Goal: Information Seeking & Learning: Check status

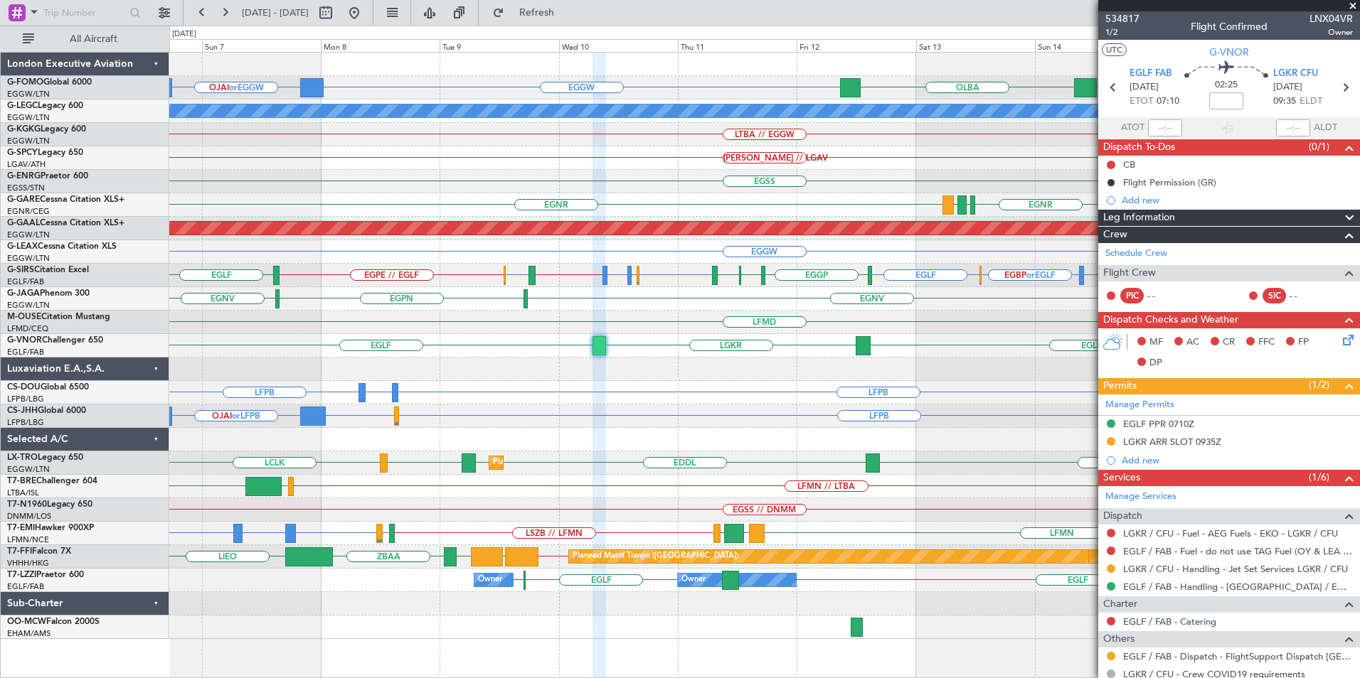
click at [486, 1] on button "Refresh" at bounding box center [528, 12] width 85 height 23
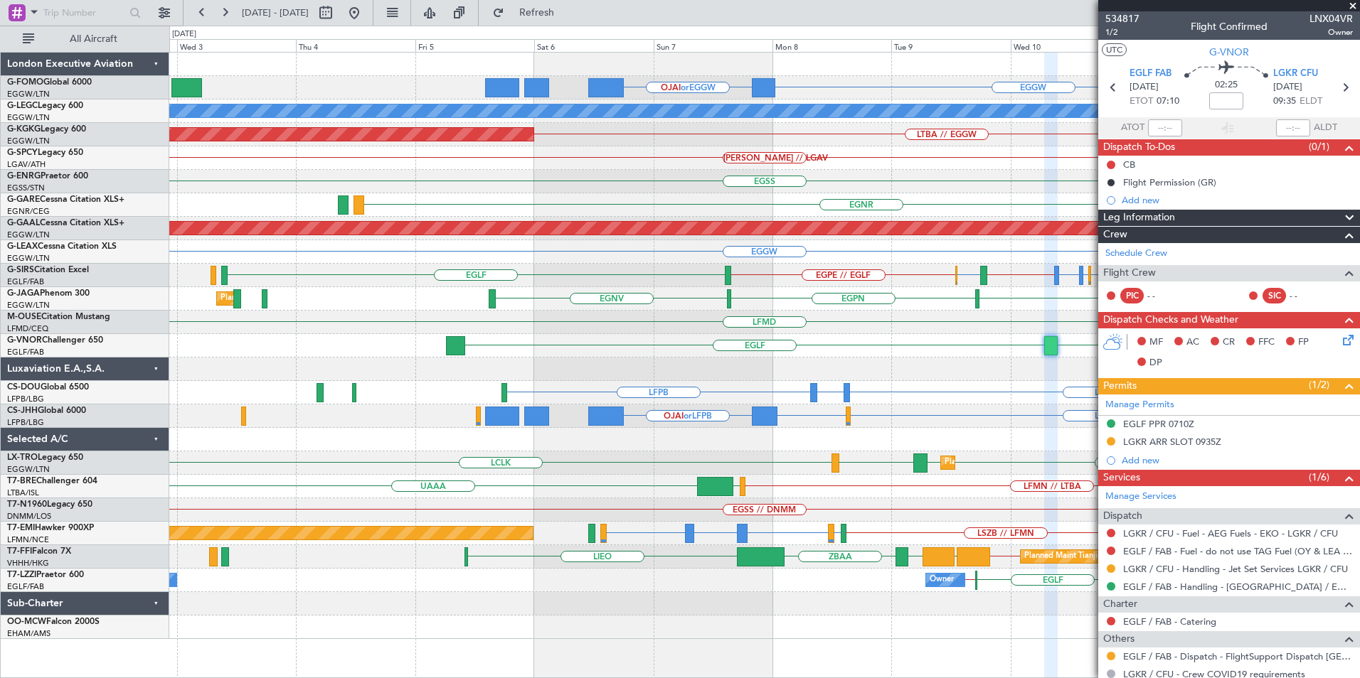
click at [1119, 414] on fb-app "[DATE] - [DATE] Refresh Quick Links All Aircraft EGGW OJAI or EGGW [GEOGRAPHIC_…" at bounding box center [680, 345] width 1360 height 668
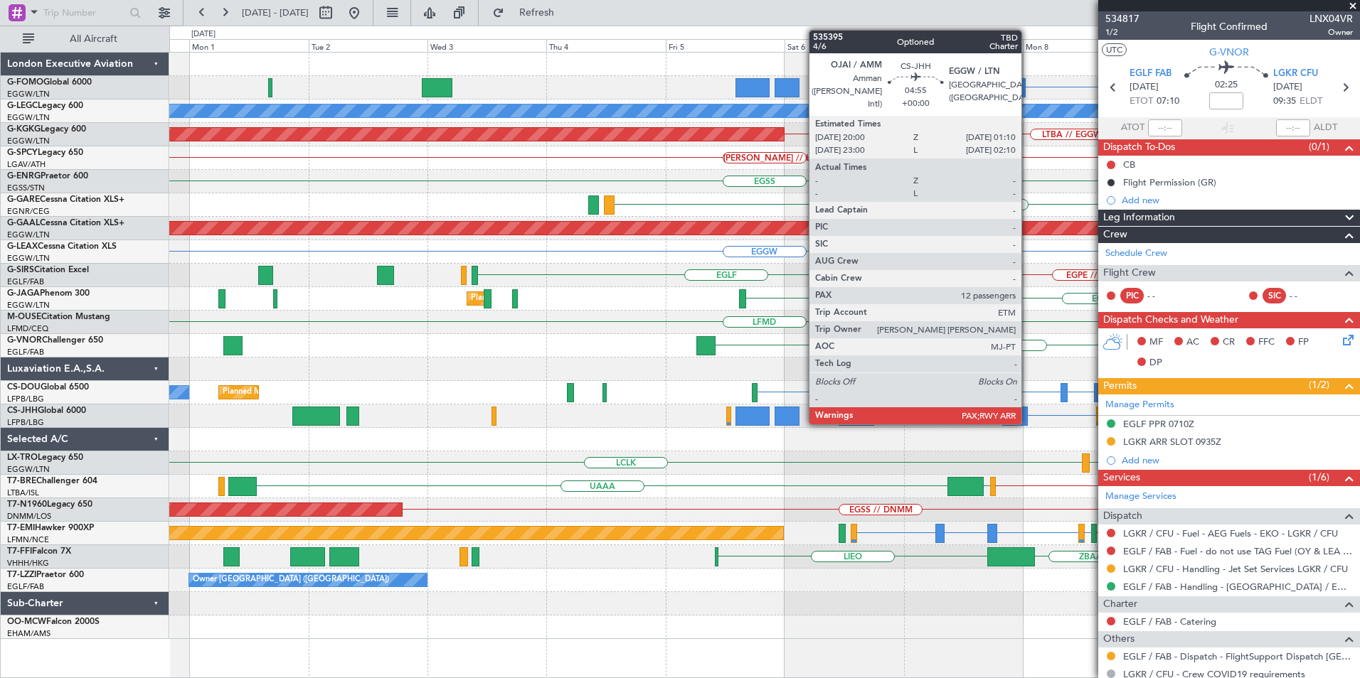
click at [1020, 421] on div "LFPB EGGW or LFPB OJAI or LFPB" at bounding box center [764, 416] width 1190 height 23
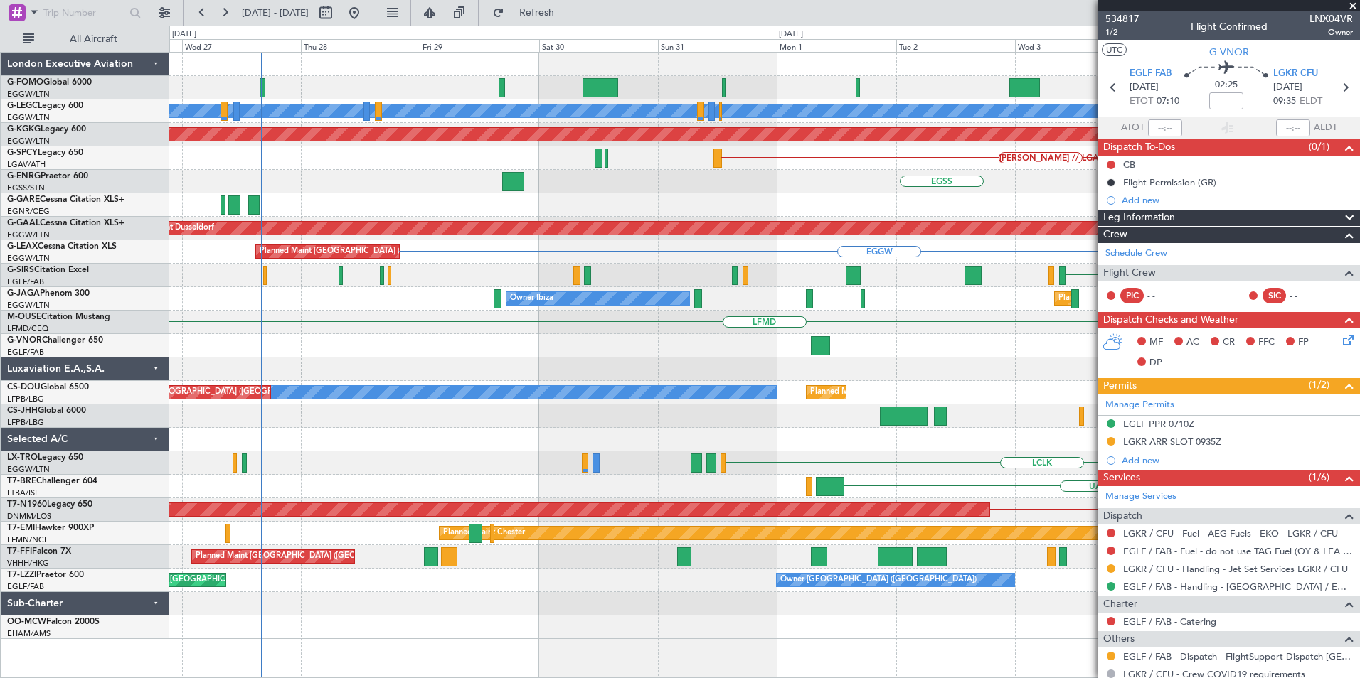
click at [350, 356] on div "EGLF" at bounding box center [764, 345] width 1190 height 23
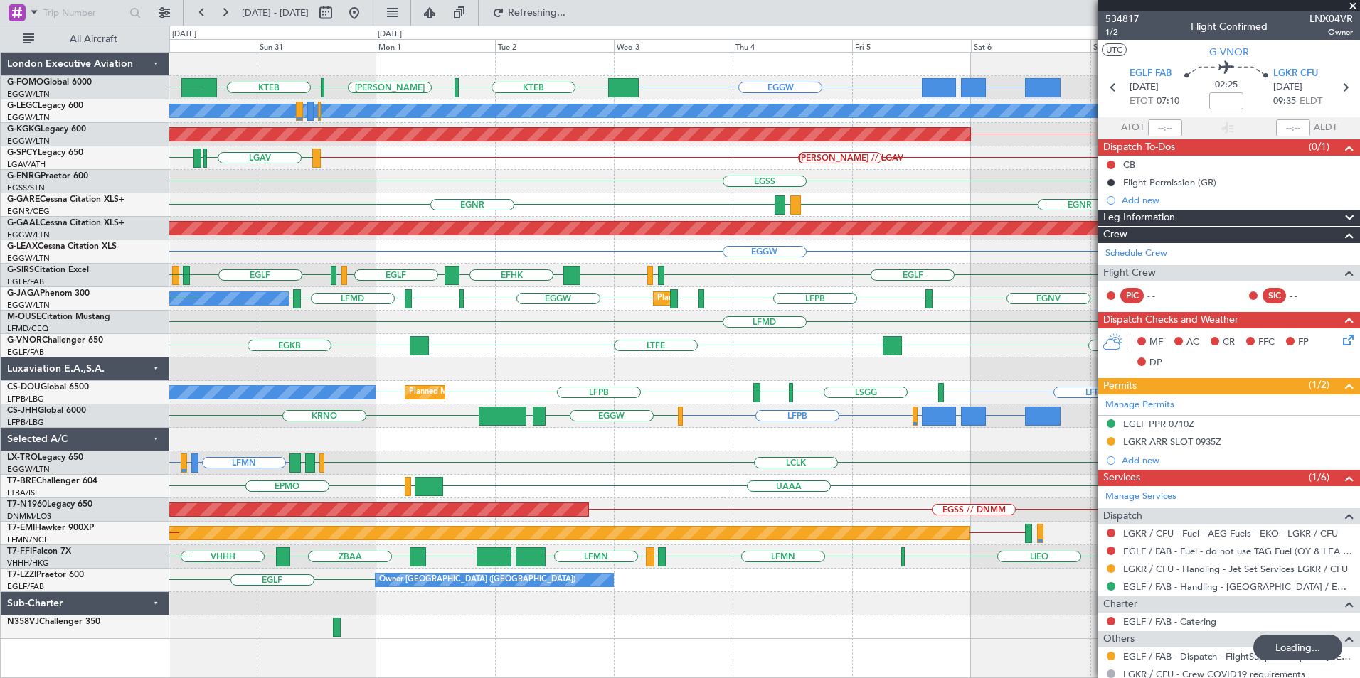
click at [366, 585] on div "FJDG or EGGW OMDW or EGGW EGGW KTEB [PERSON_NAME] KTEB EGGW EGPD A/C Unavailabl…" at bounding box center [764, 346] width 1190 height 587
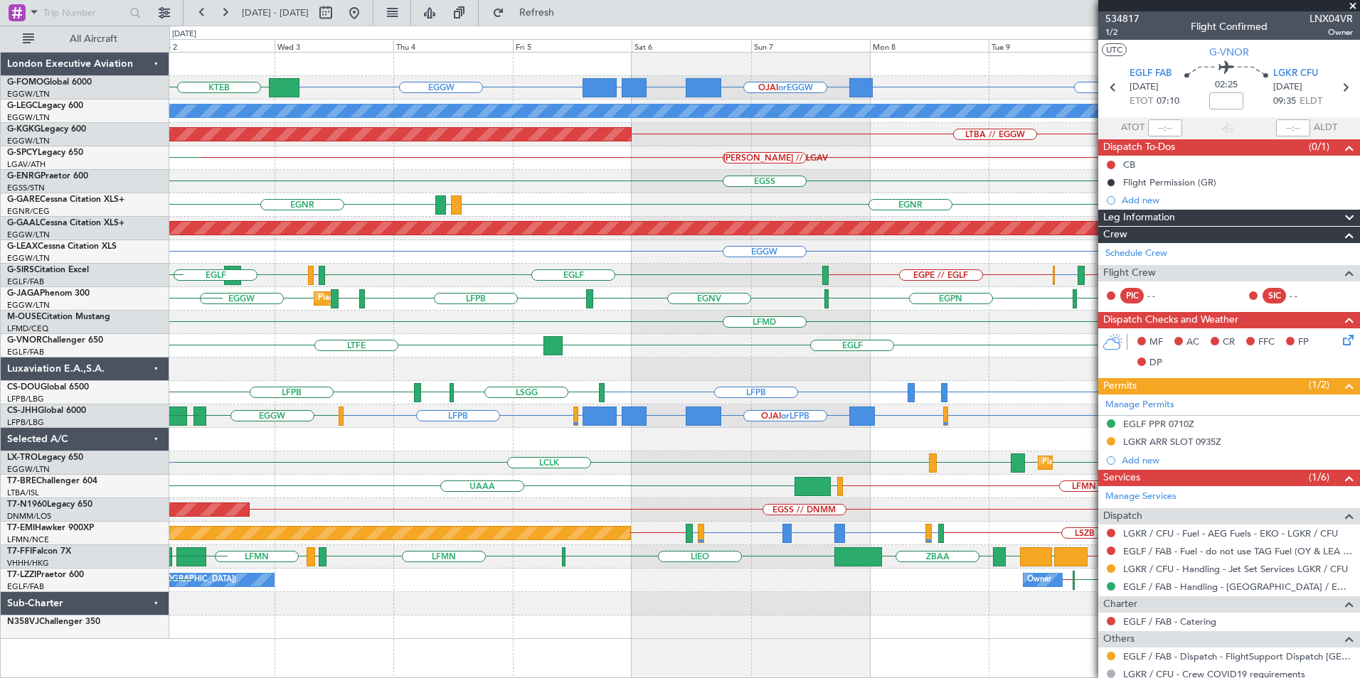
click at [344, 623] on div "EGGW OJAI or EGGW FJDG or EGGW OMDW or EGGW EGGW KTEB [PERSON_NAME] KTEB A/C Un…" at bounding box center [764, 346] width 1190 height 587
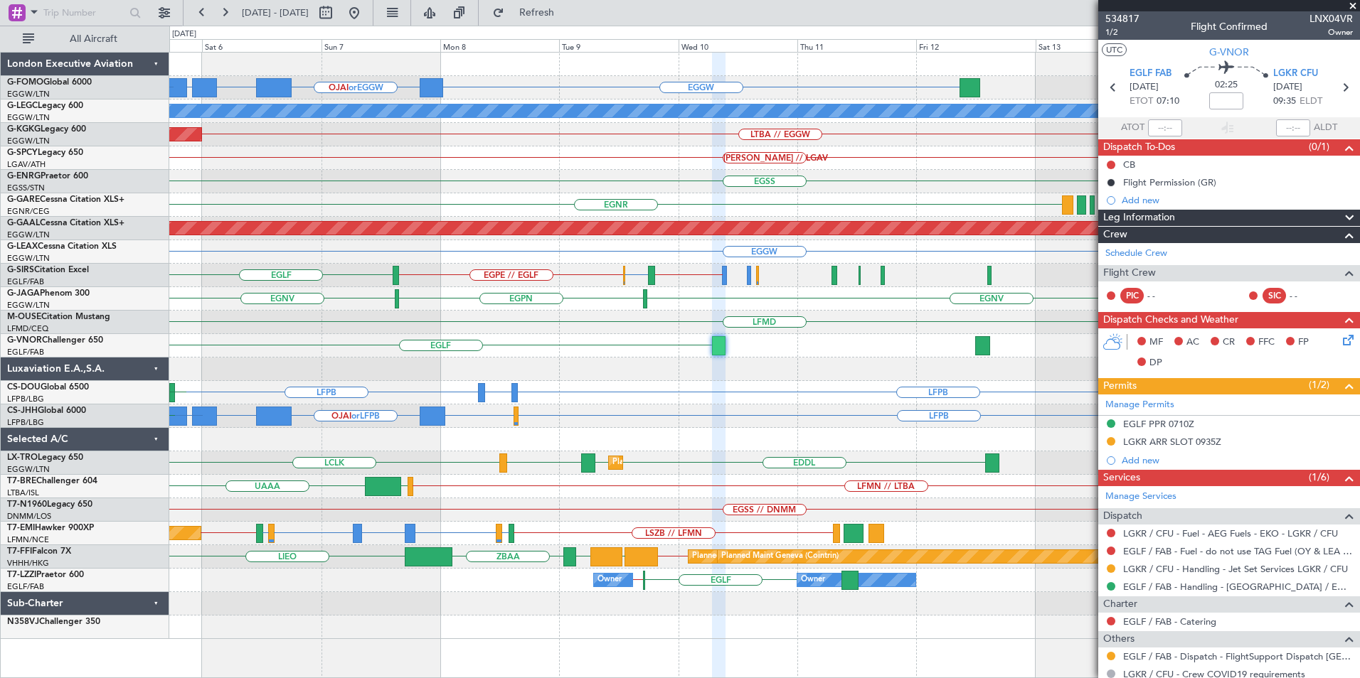
click at [410, 630] on div "EGGW OJAI or EGGW FJDG or EGGW OMDW or EGGW EGGW A/C Unavailable [GEOGRAPHIC_DA…" at bounding box center [764, 346] width 1190 height 587
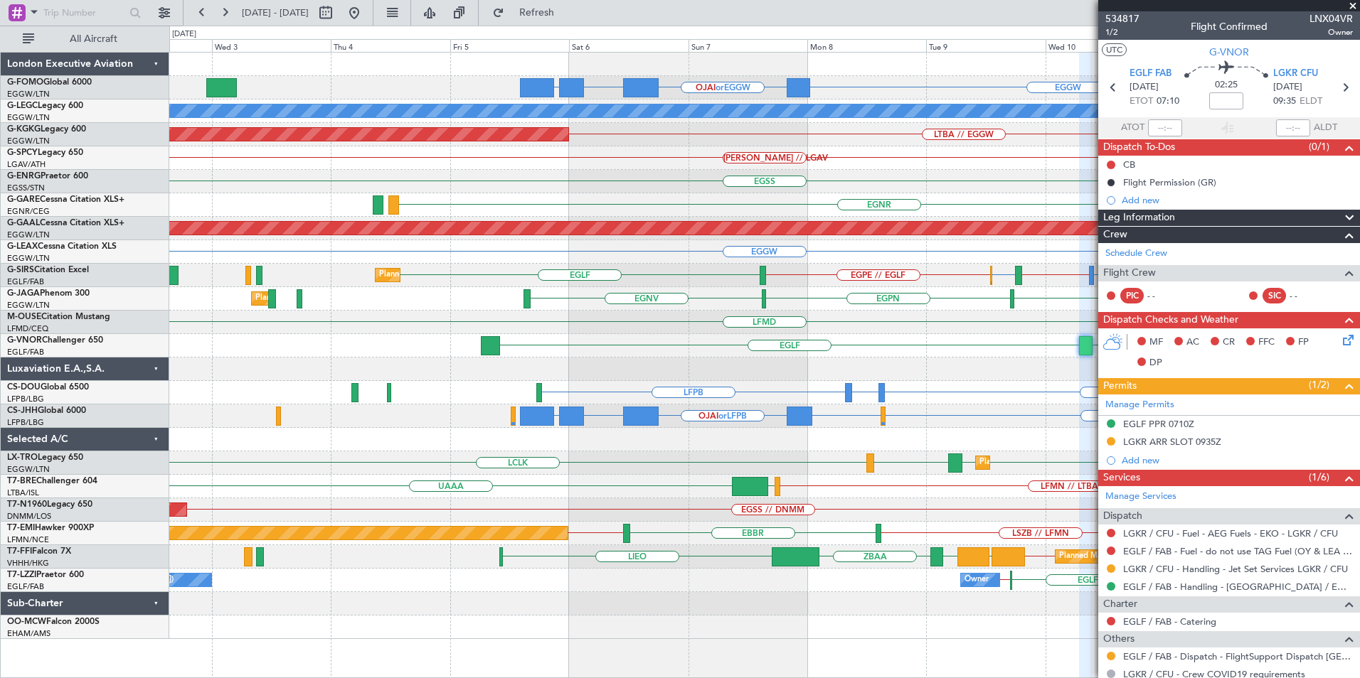
click at [790, 600] on div "EGGW OJAI or EGGW FJDG or EGGW OMDW or EGGW [GEOGRAPHIC_DATA] EGGW KTEB // EGGW…" at bounding box center [764, 346] width 1190 height 587
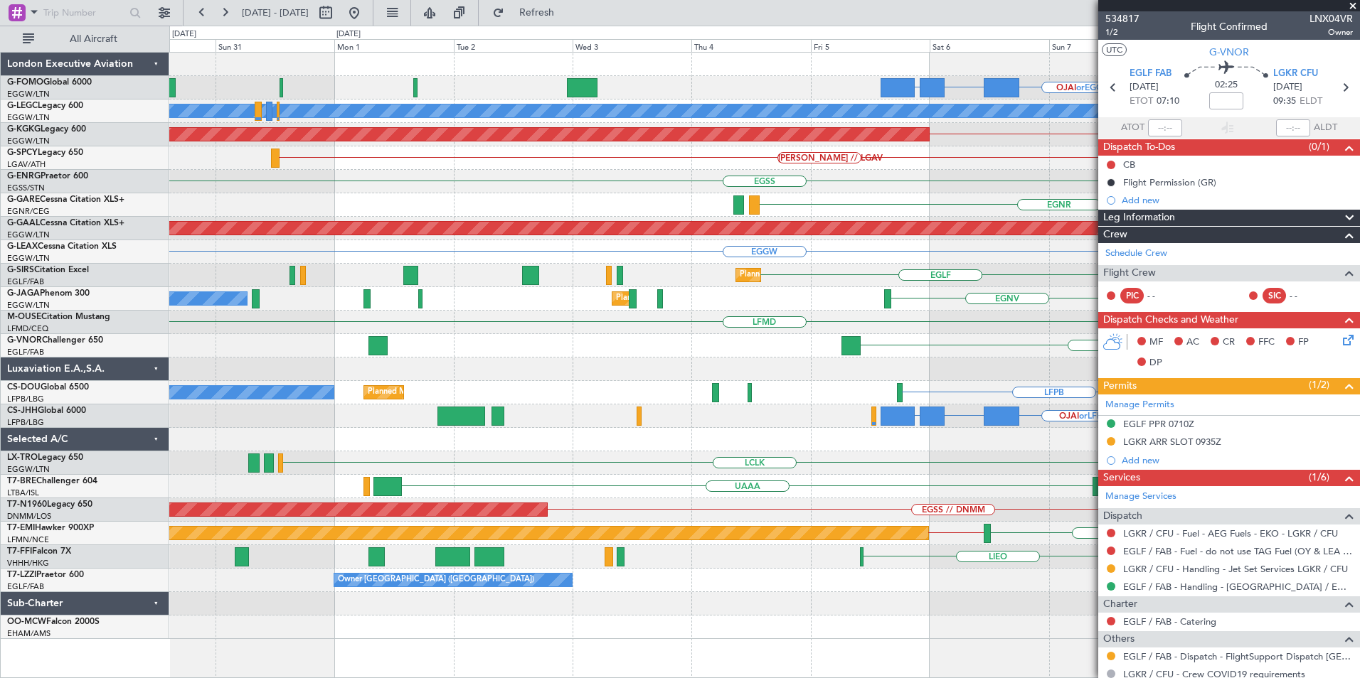
click at [790, 602] on div at bounding box center [764, 603] width 1190 height 23
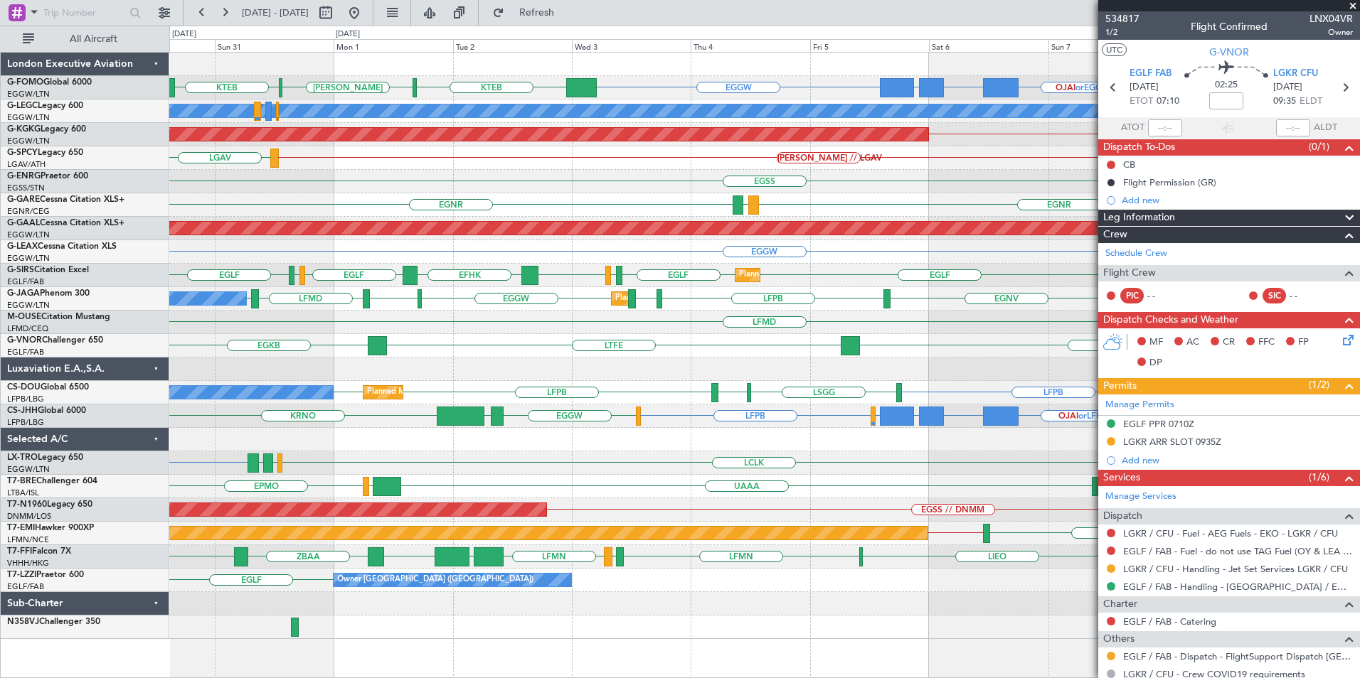
click at [676, 598] on div "EGGW EGGW OJAI or EGGW FJDG or EGGW OMDW or EGGW KTEB [PERSON_NAME] KTEB A/C Un…" at bounding box center [764, 346] width 1190 height 587
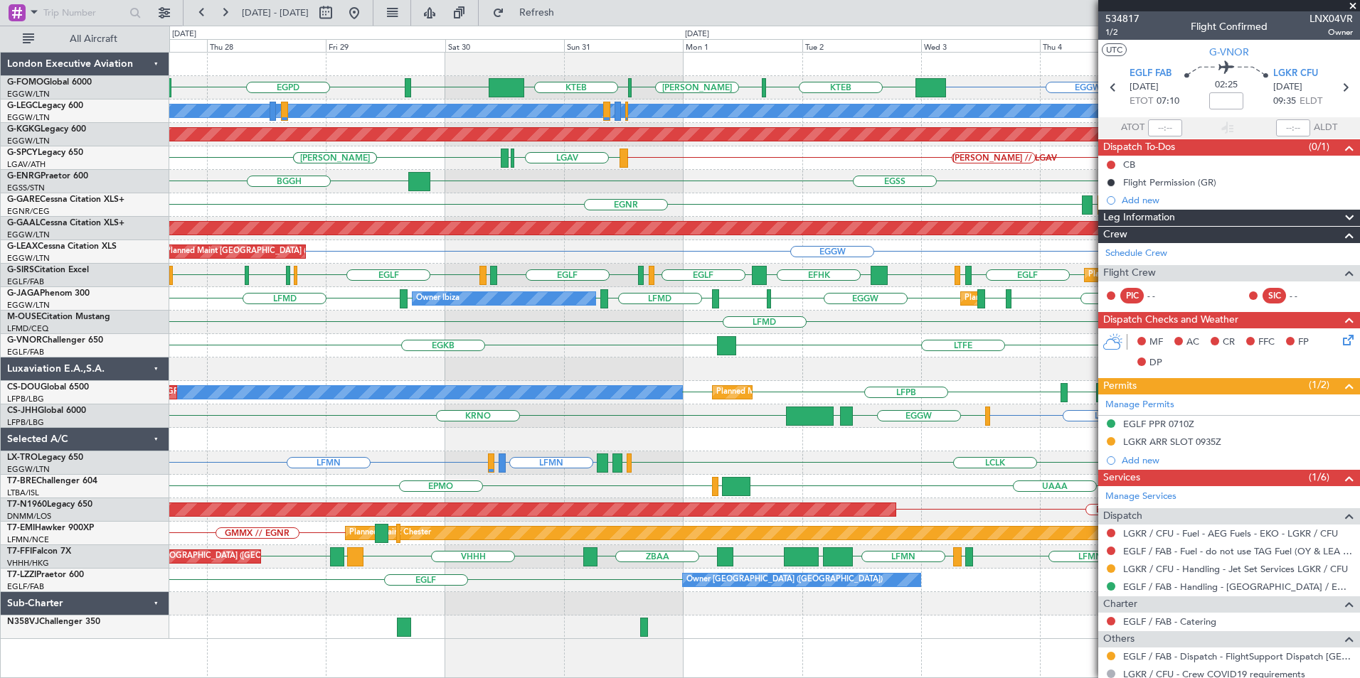
click at [837, 594] on div at bounding box center [764, 603] width 1190 height 23
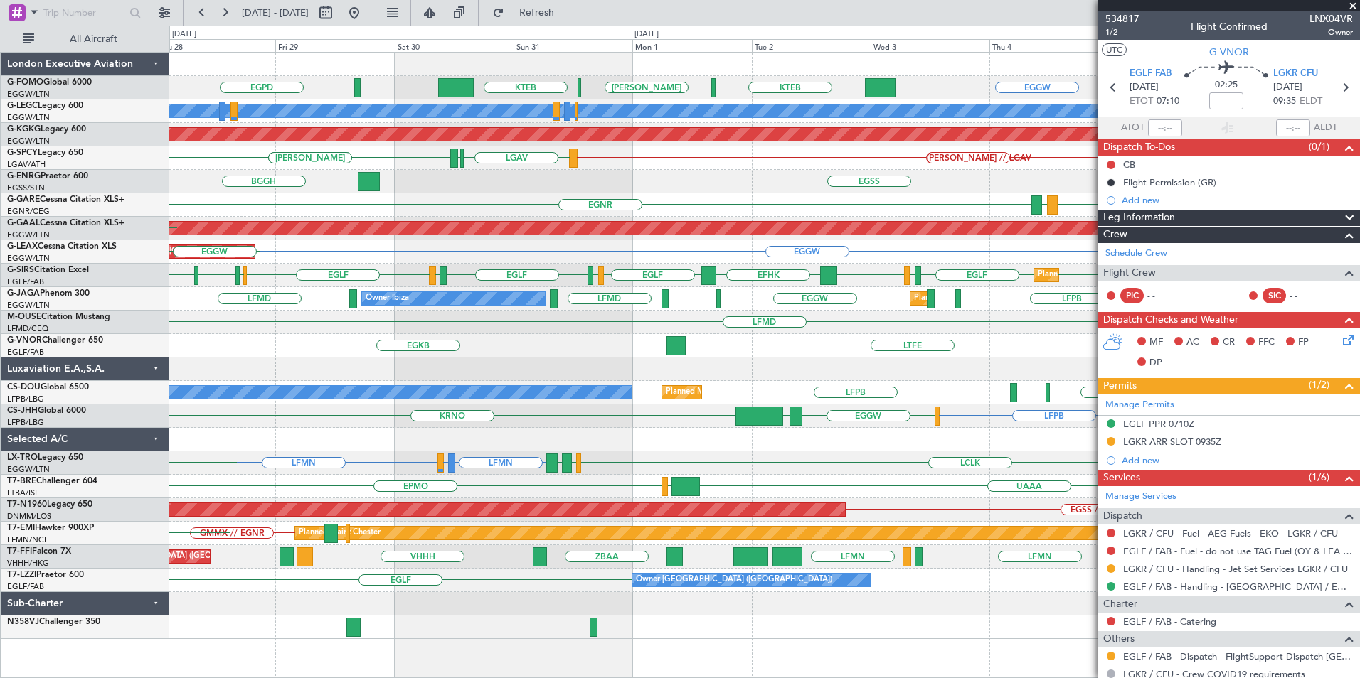
click at [109, 564] on div "EGGW KTEB [PERSON_NAME] KTEB EGGW EGPD EGGW A/C Unavailable [GEOGRAPHIC_DATA] (…" at bounding box center [680, 352] width 1360 height 653
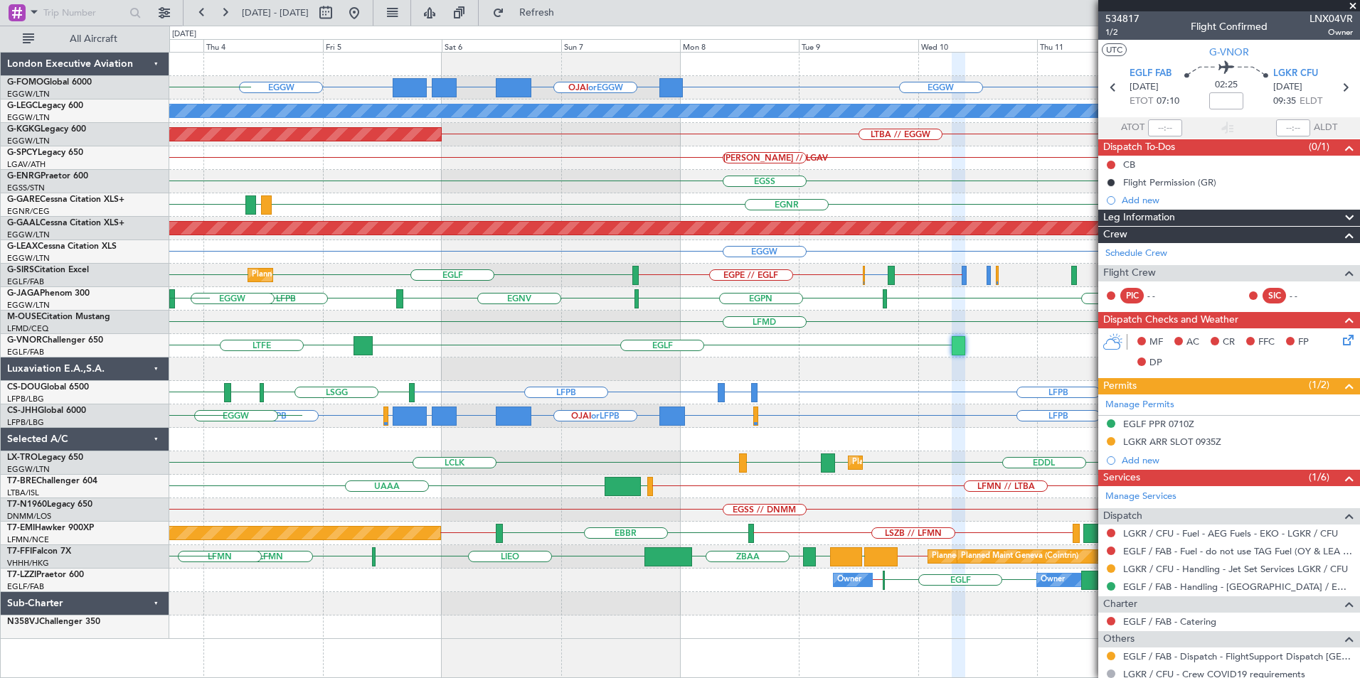
click at [129, 535] on div "EGGW EGGW OJAI or EGGW FJDG or EGGW OMDW or EGGW KTEB [PERSON_NAME] A/C Unavail…" at bounding box center [680, 352] width 1360 height 653
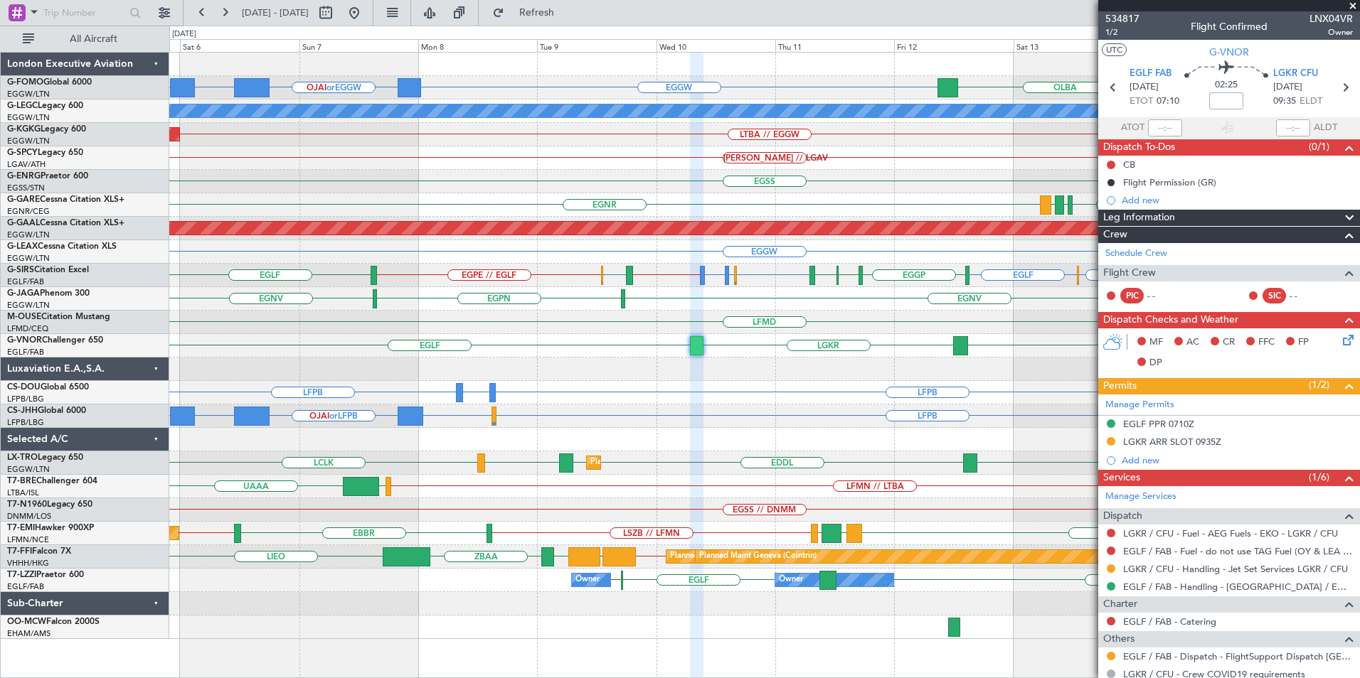
click at [614, 624] on div "EGGW OJAI or EGGW FJDG or EGGW OMDW or EGGW [GEOGRAPHIC_DATA] KTEB // EGGW EGGW…" at bounding box center [764, 346] width 1190 height 587
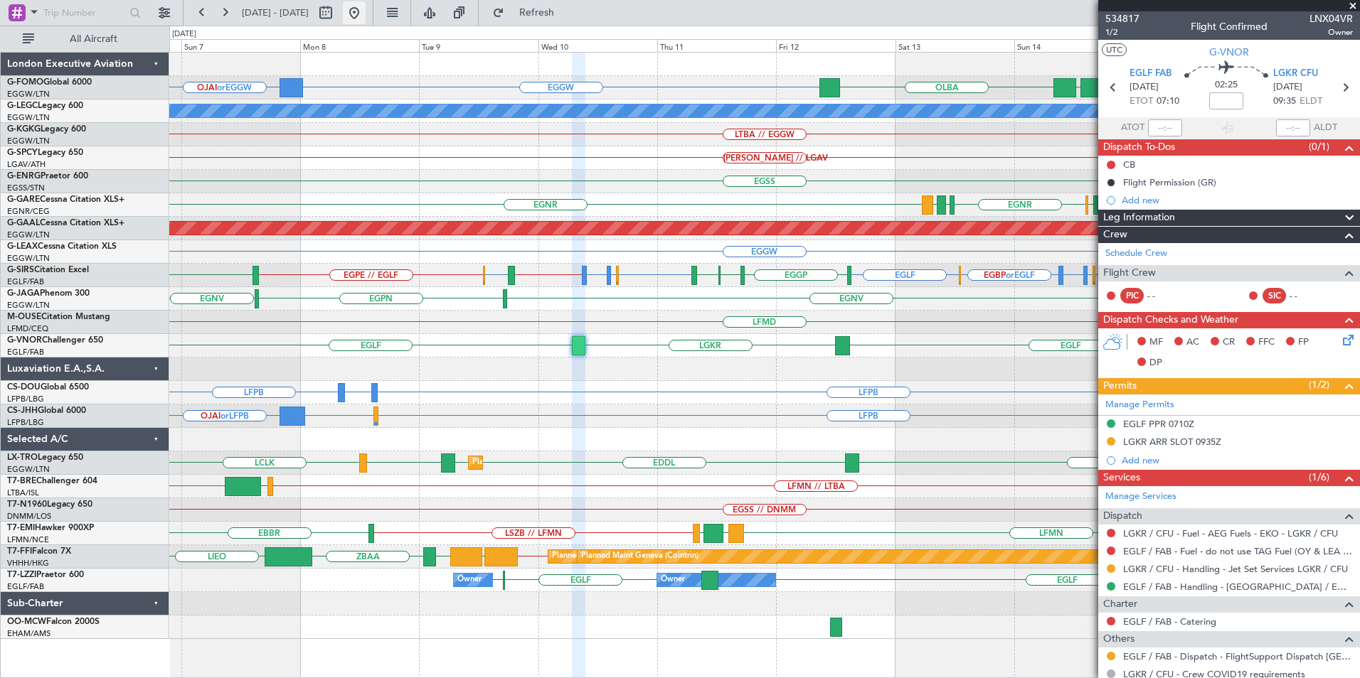
click at [366, 9] on button at bounding box center [354, 12] width 23 height 23
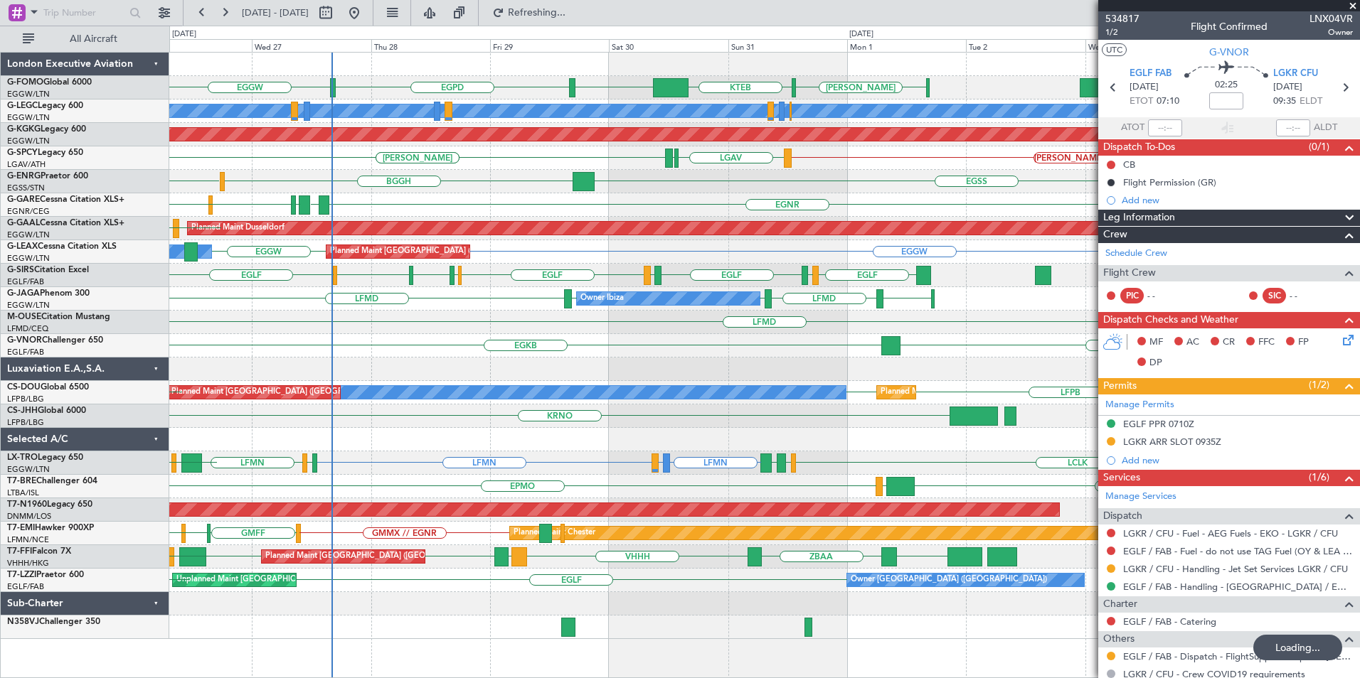
click at [384, 544] on div "[PERSON_NAME] KTEB EGGW EGPD EGGW A/C Unavailable [GEOGRAPHIC_DATA] ([GEOGRAPHI…" at bounding box center [764, 346] width 1190 height 587
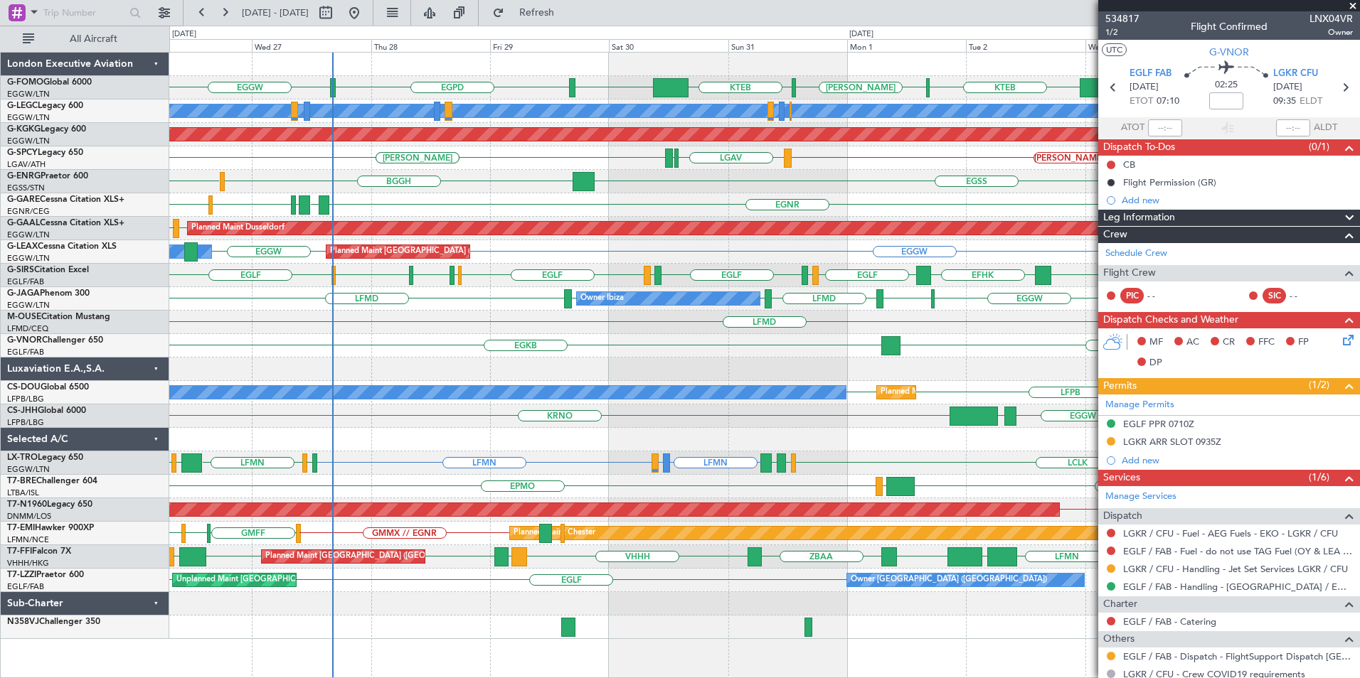
click at [671, 455] on div "EGGW EGPD EGGW KTEB [PERSON_NAME] KTEB EGGW A/C Unavailable [GEOGRAPHIC_DATA] (…" at bounding box center [764, 346] width 1190 height 587
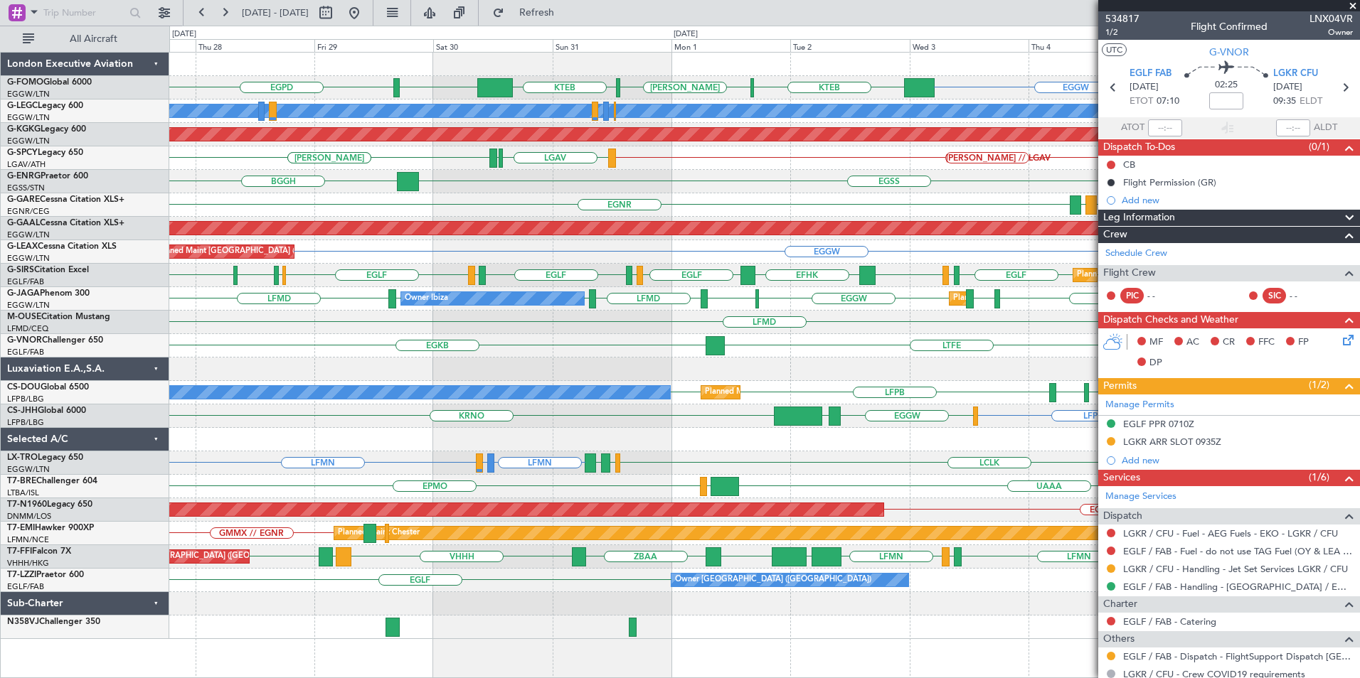
drag, startPoint x: 1353, startPoint y: 6, endPoint x: 1333, endPoint y: 20, distance: 23.9
click at [1353, 6] on span at bounding box center [1352, 6] width 14 height 13
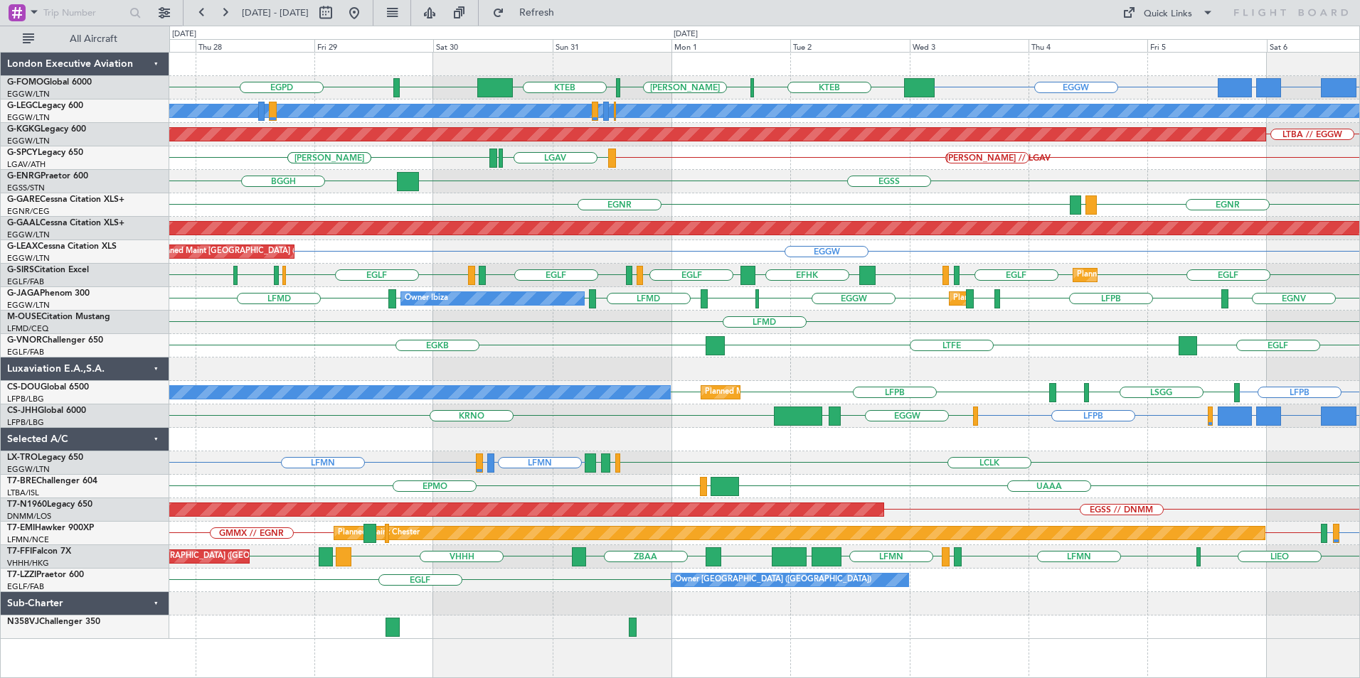
type input "0"
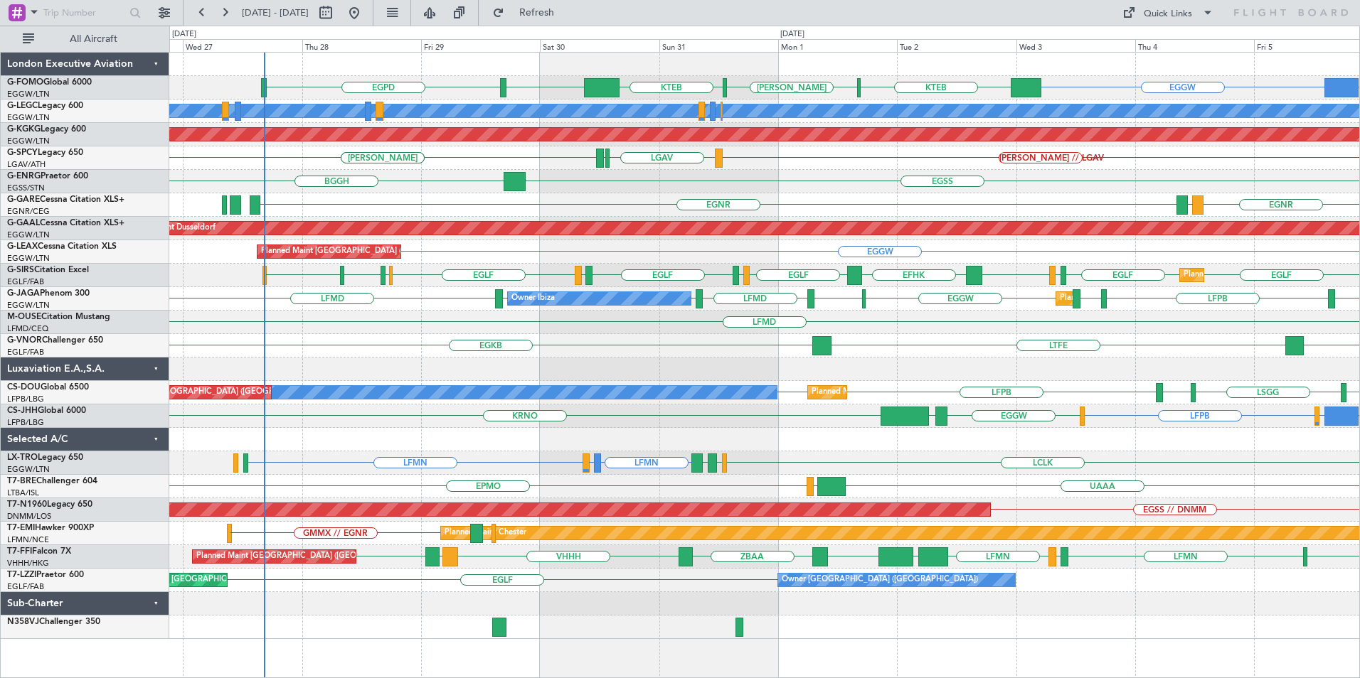
click at [602, 358] on div "EGGW OMDW or EGGW KTEB [PERSON_NAME] KTEB EGGW EGPD FJDG or EGGW OJAI or EGGW A…" at bounding box center [764, 346] width 1190 height 587
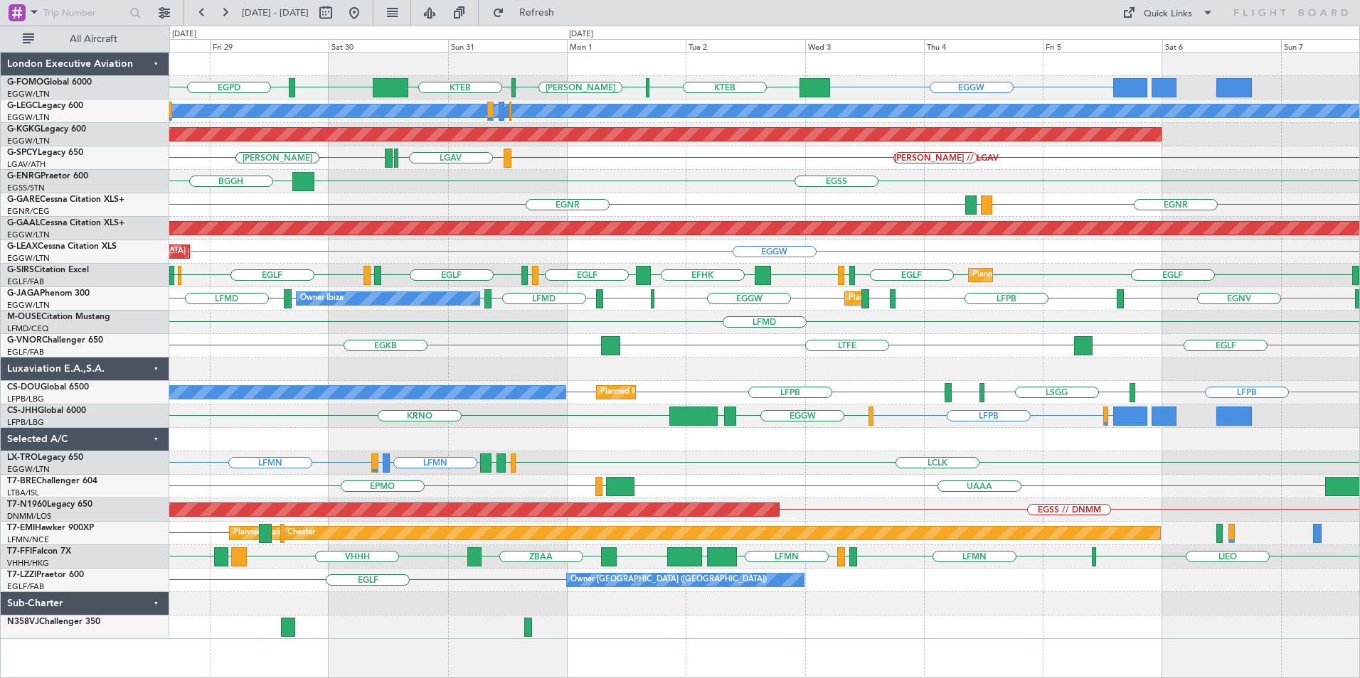
click at [814, 277] on div "EGGW KTEB [PERSON_NAME] KTEB EGGW EGPD EGGW A/C Unavailable [GEOGRAPHIC_DATA] (…" at bounding box center [764, 346] width 1190 height 587
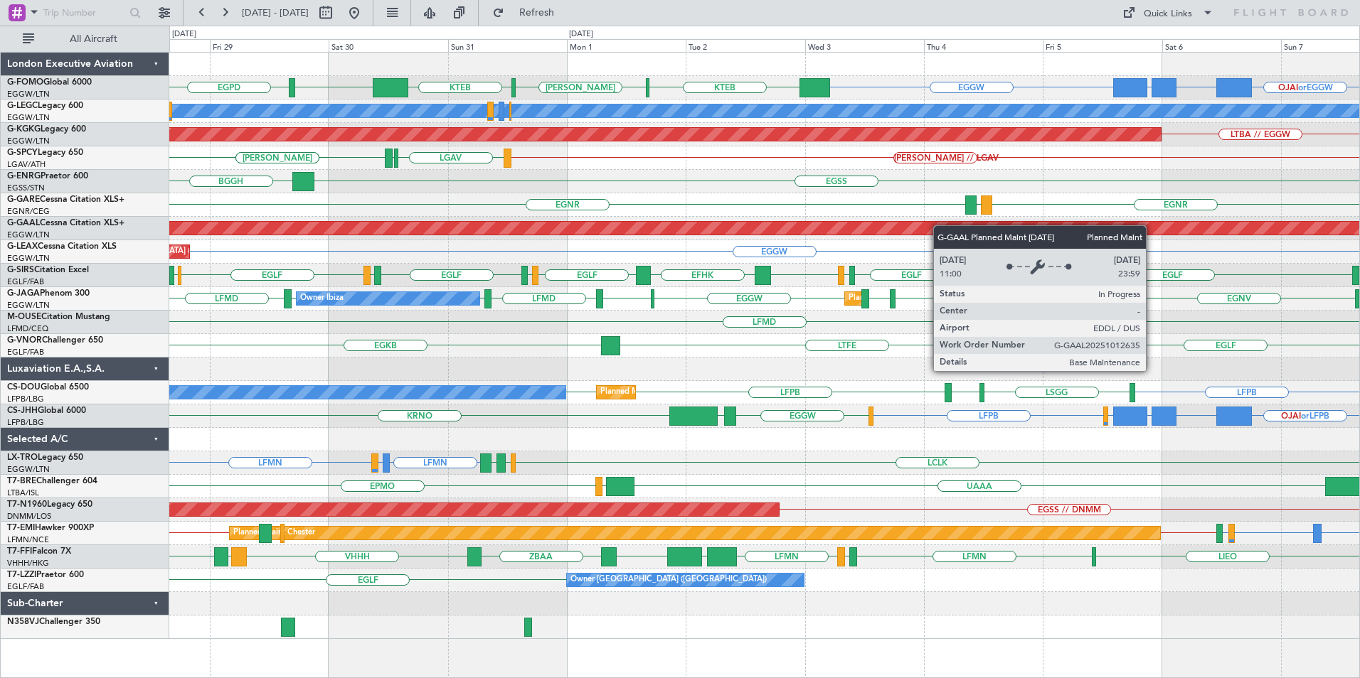
click at [439, 331] on div "EGGW OJAI or EGGW FJDG or EGGW OMDW or EGGW KTEB [PERSON_NAME] KTEB EGGW EGPD A…" at bounding box center [764, 346] width 1190 height 587
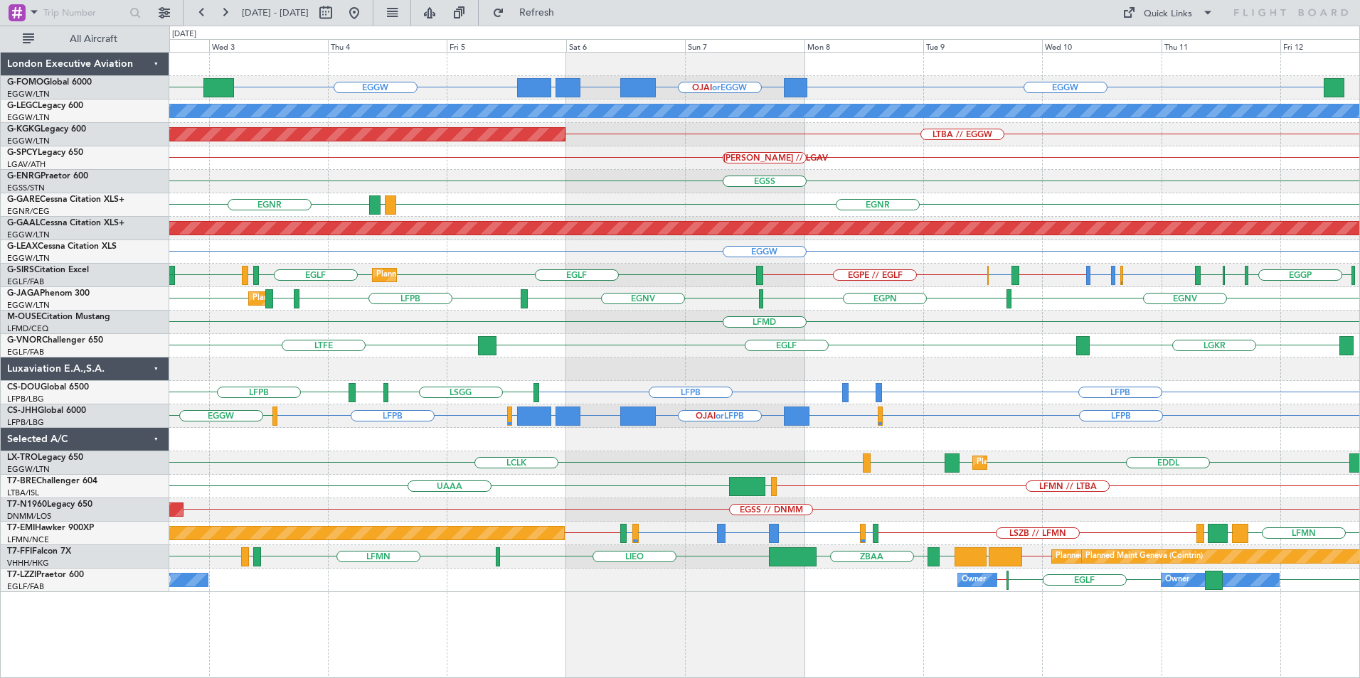
click at [639, 371] on div "EGGW EGGW OJAI or EGGW FJDG or EGGW OMDW or EGGW KTEB A/C Unavailable [GEOGRAPH…" at bounding box center [764, 323] width 1190 height 540
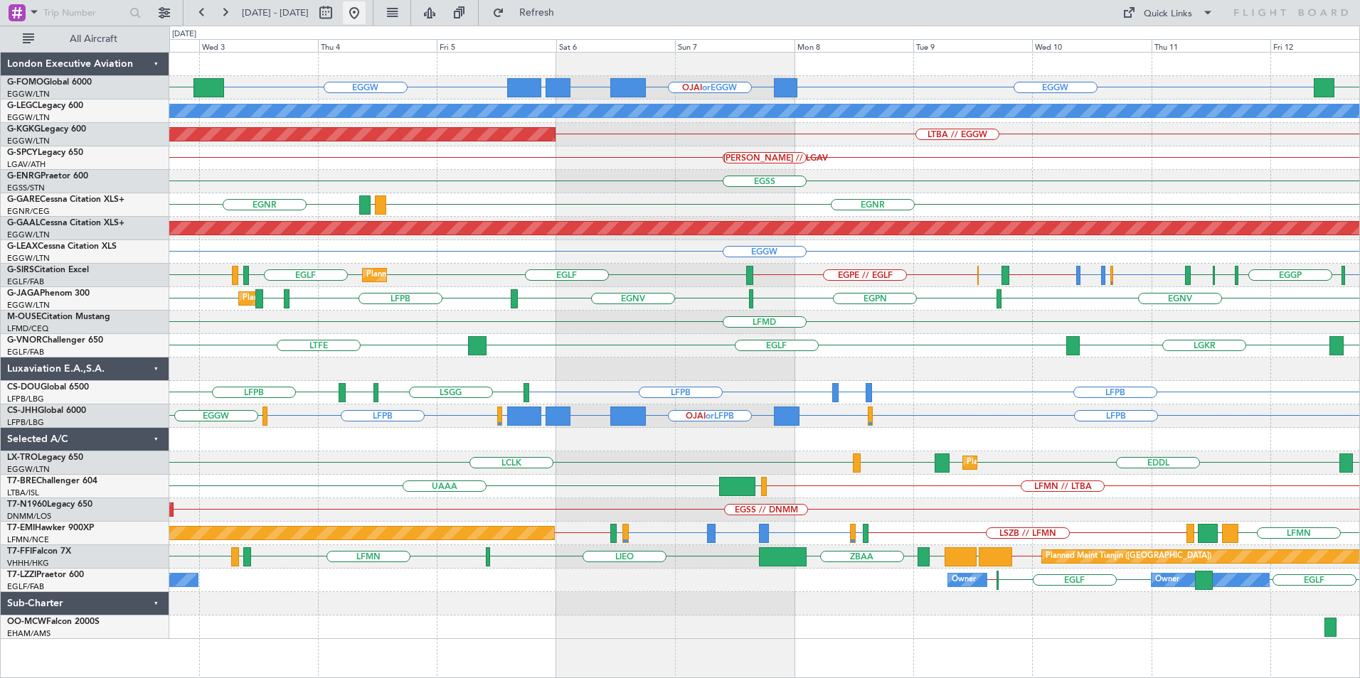
click at [366, 21] on button at bounding box center [354, 12] width 23 height 23
